Goal: Task Accomplishment & Management: Complete application form

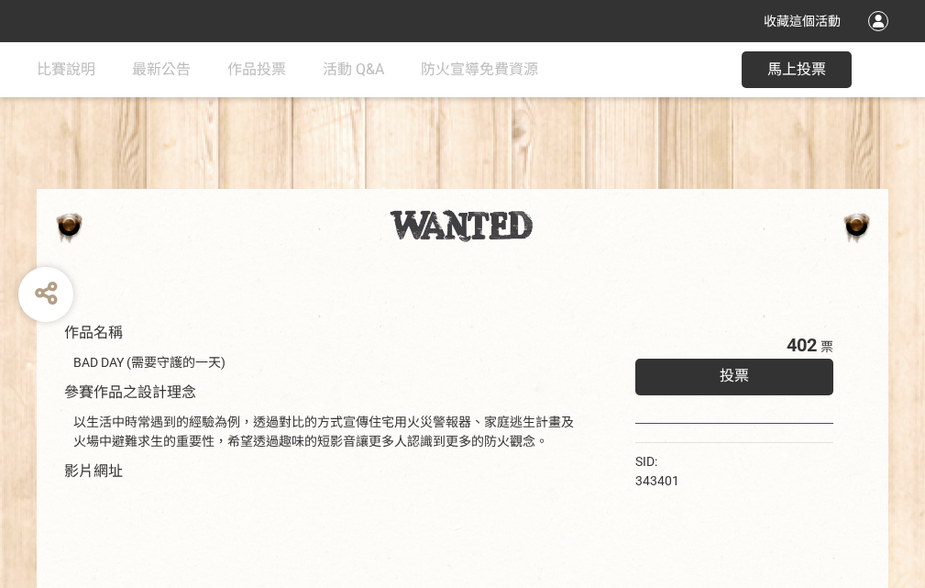
click at [881, 39] on div "收藏這個活動" at bounding box center [462, 21] width 925 height 42
click at [573, 181] on div "作品名稱 BAD DAY (需要守護的一天) 參賽作品之設計理念 以生活中時常遇到的經驗為例，透過對比的方式宣傳住宅用火災警報器、家庭逃生計畫及火場中避難求生…" at bounding box center [462, 427] width 925 height 771
click at [730, 371] on span "投票" at bounding box center [734, 375] width 29 height 17
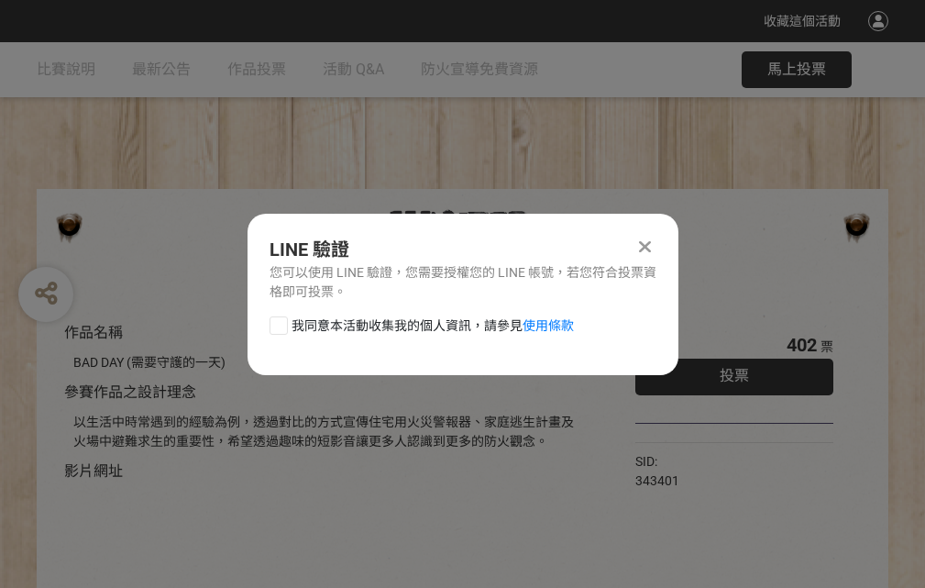
click at [277, 322] on div at bounding box center [279, 325] width 18 height 18
checkbox input "true"
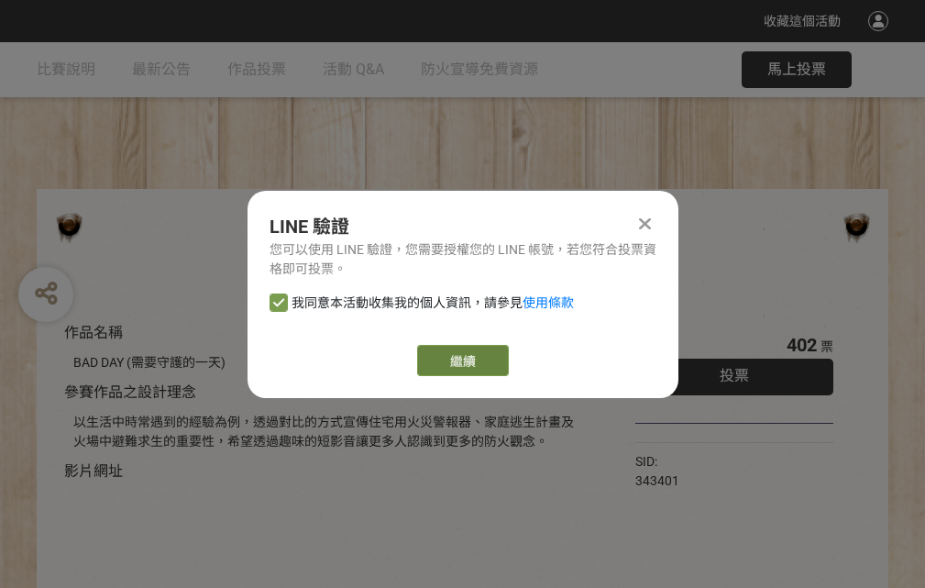
click at [461, 360] on link "繼續" at bounding box center [463, 360] width 92 height 31
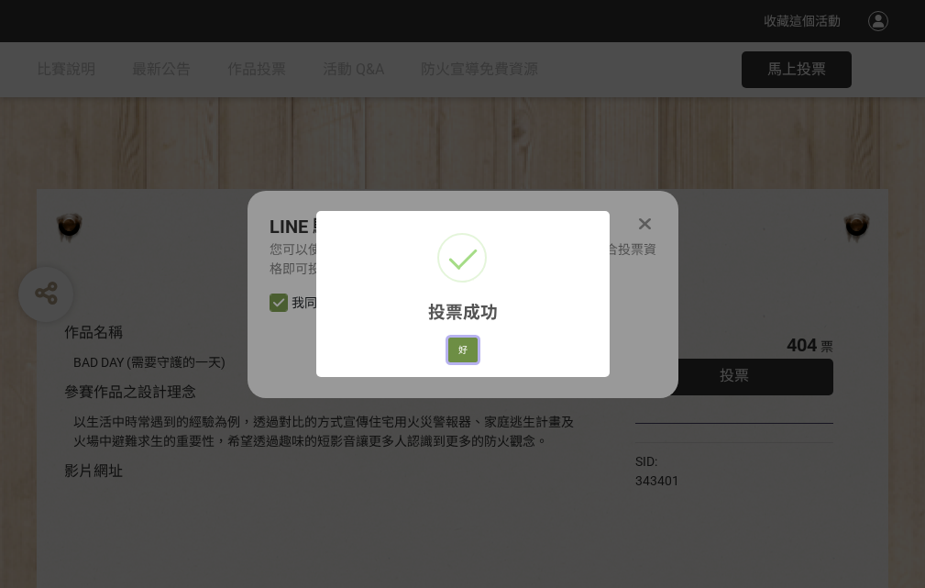
click at [458, 347] on button "好" at bounding box center [462, 350] width 29 height 26
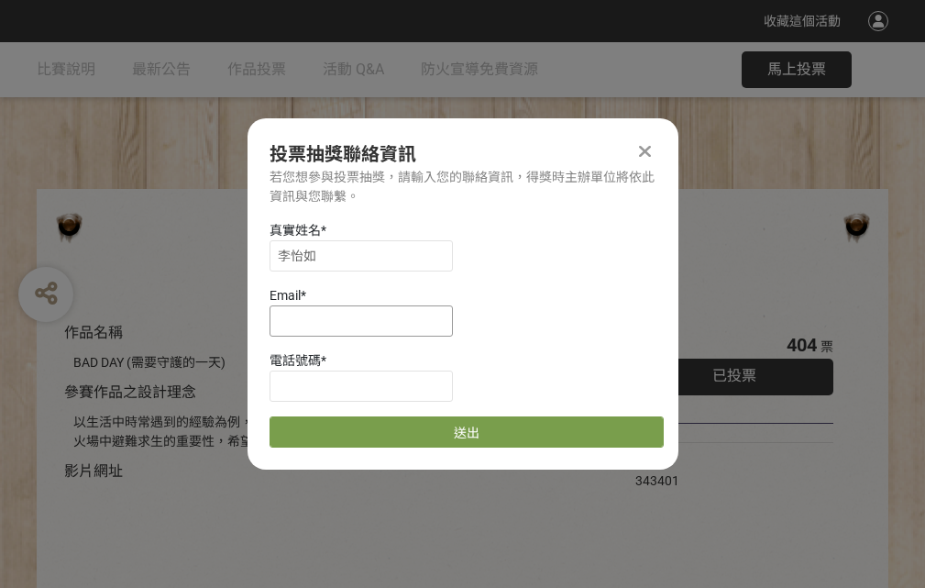
click at [367, 320] on input at bounding box center [361, 320] width 183 height 31
type input "[EMAIL_ADDRESS][DOMAIN_NAME]"
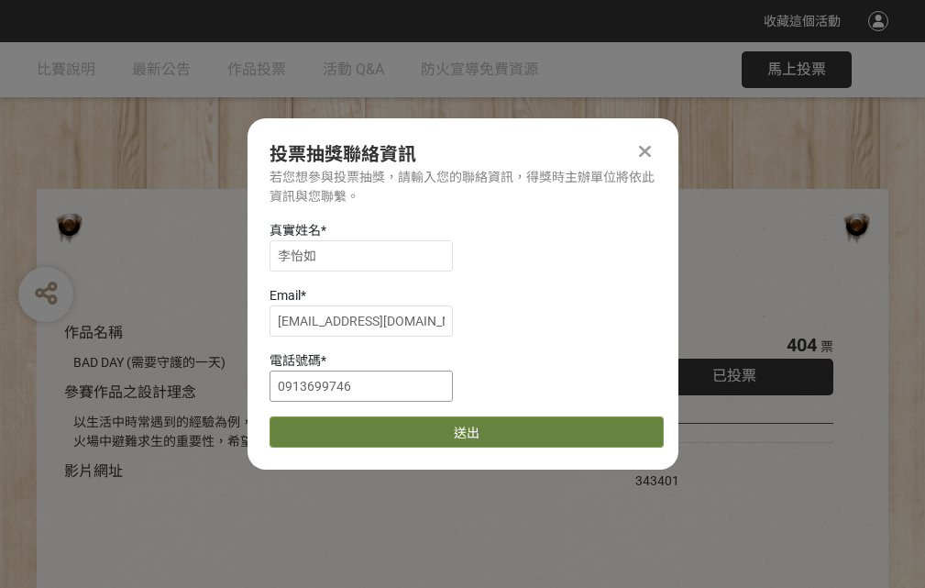
type input "0913699746"
click at [322, 425] on button "送出" at bounding box center [467, 431] width 394 height 31
